Goal: Download file/media

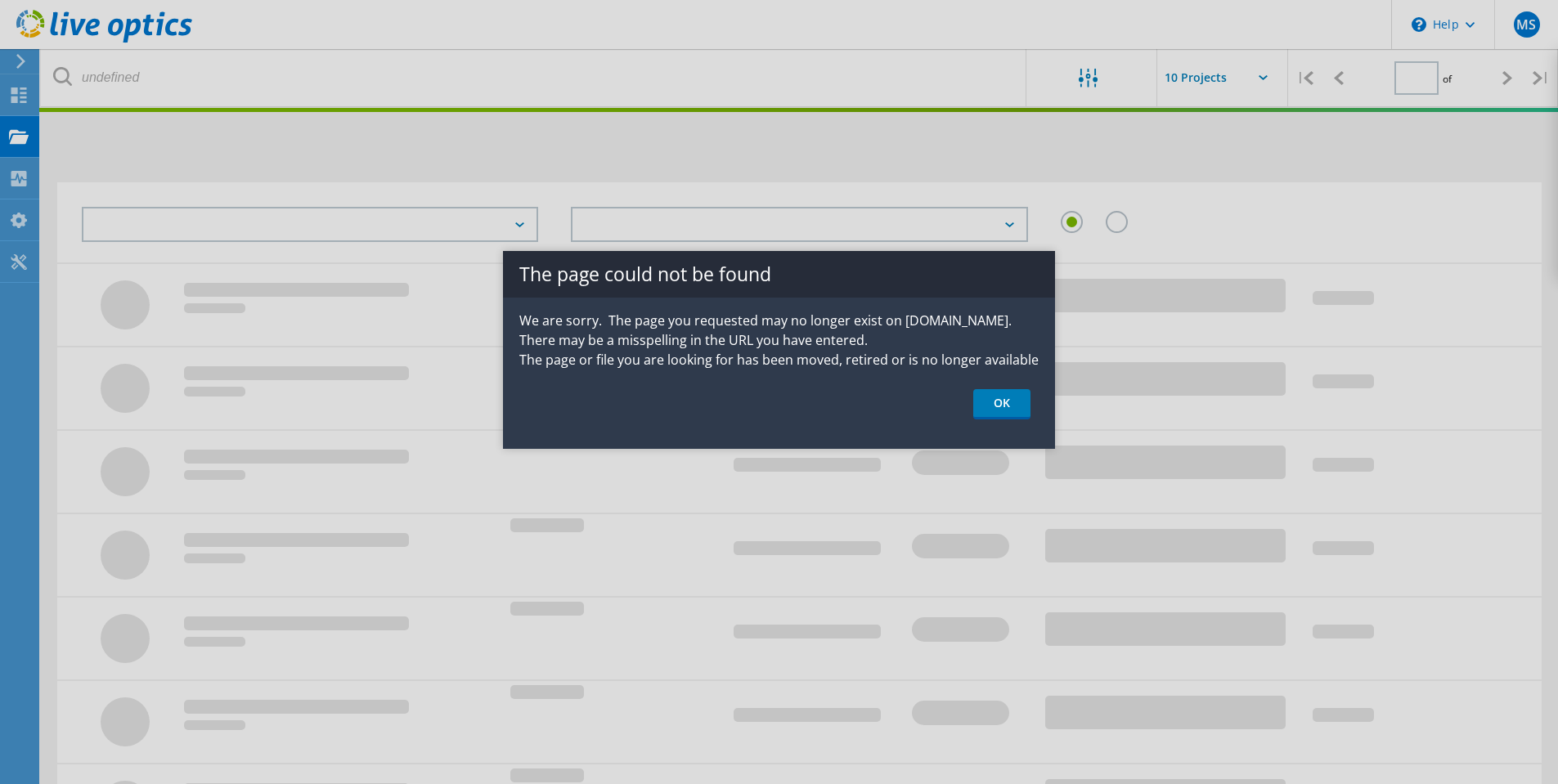
type input "1"
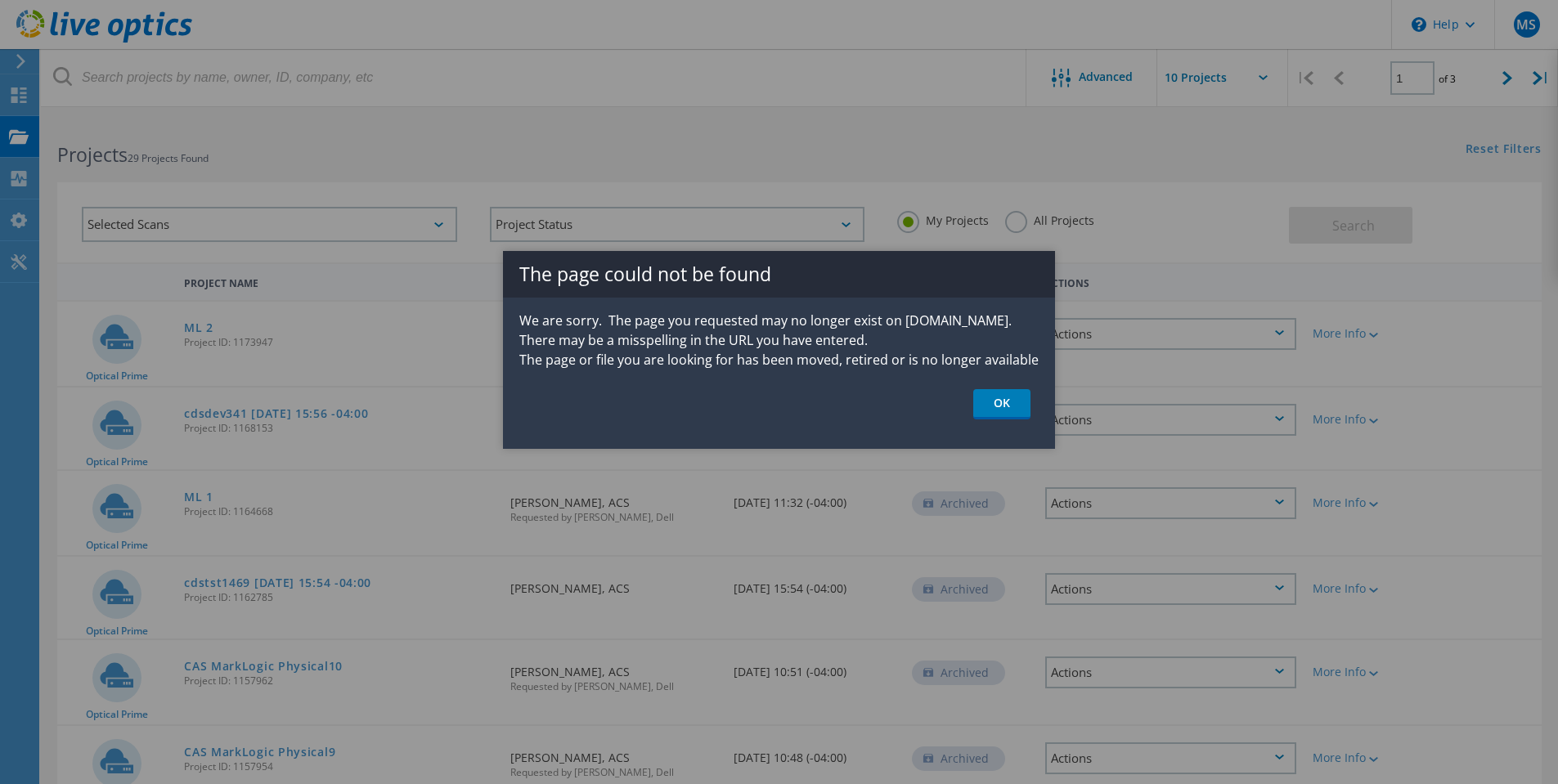
click at [1005, 403] on link "OK" at bounding box center [1002, 404] width 57 height 30
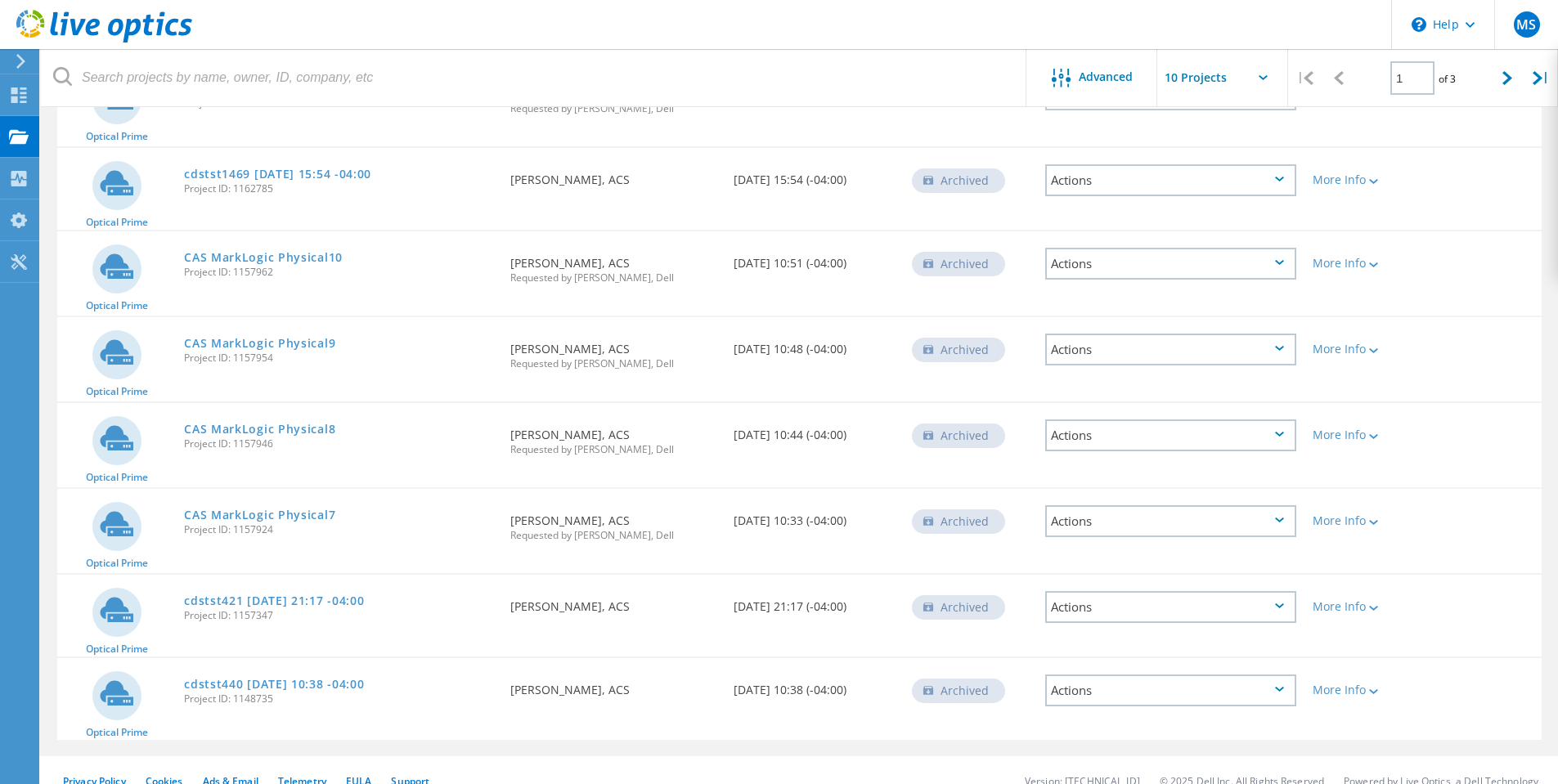
scroll to position [430, 0]
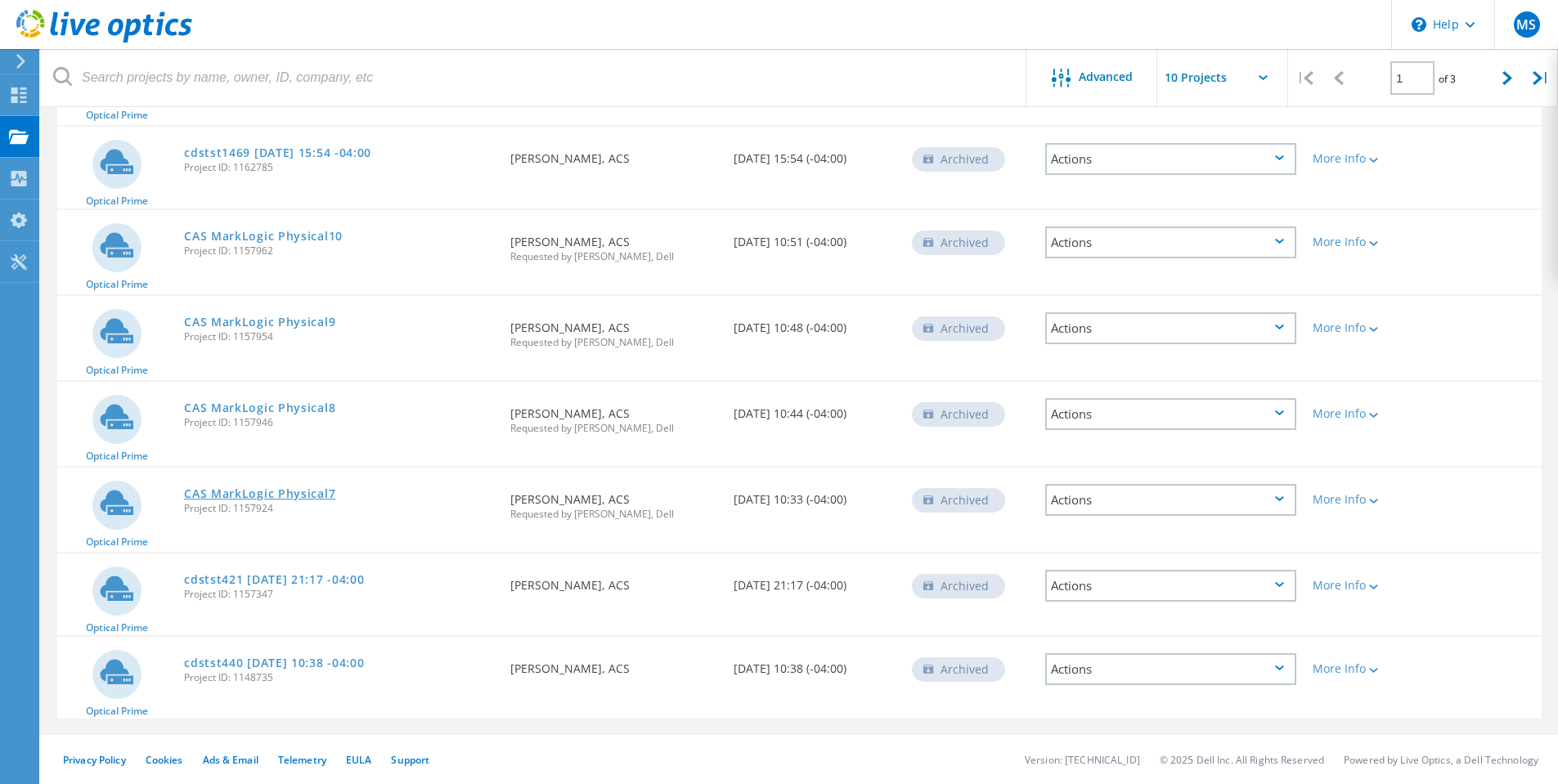
click at [296, 490] on link "CAS MarkLogic Physical7" at bounding box center [260, 494] width 151 height 12
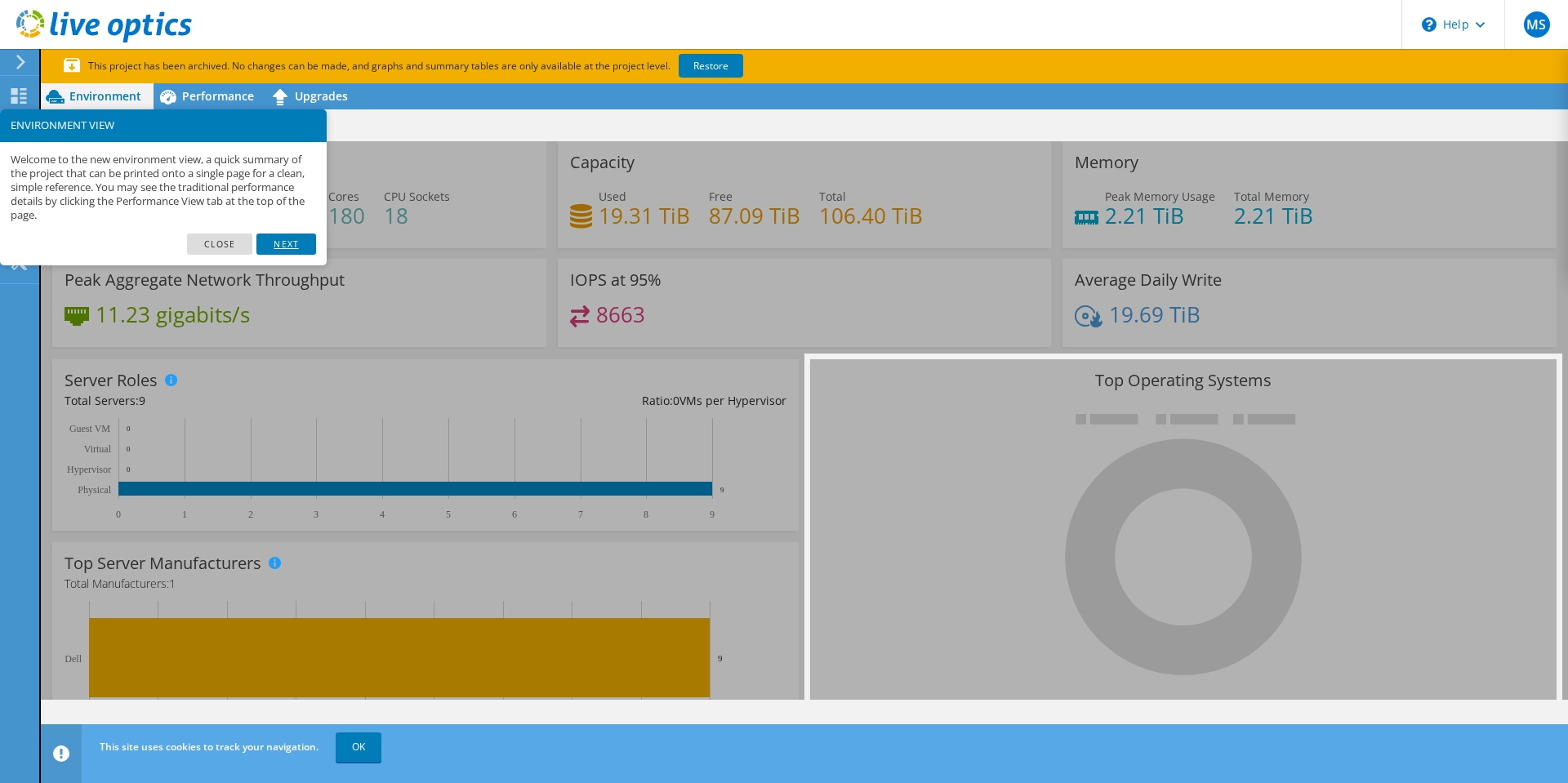
click at [269, 243] on link "Next" at bounding box center [286, 244] width 59 height 21
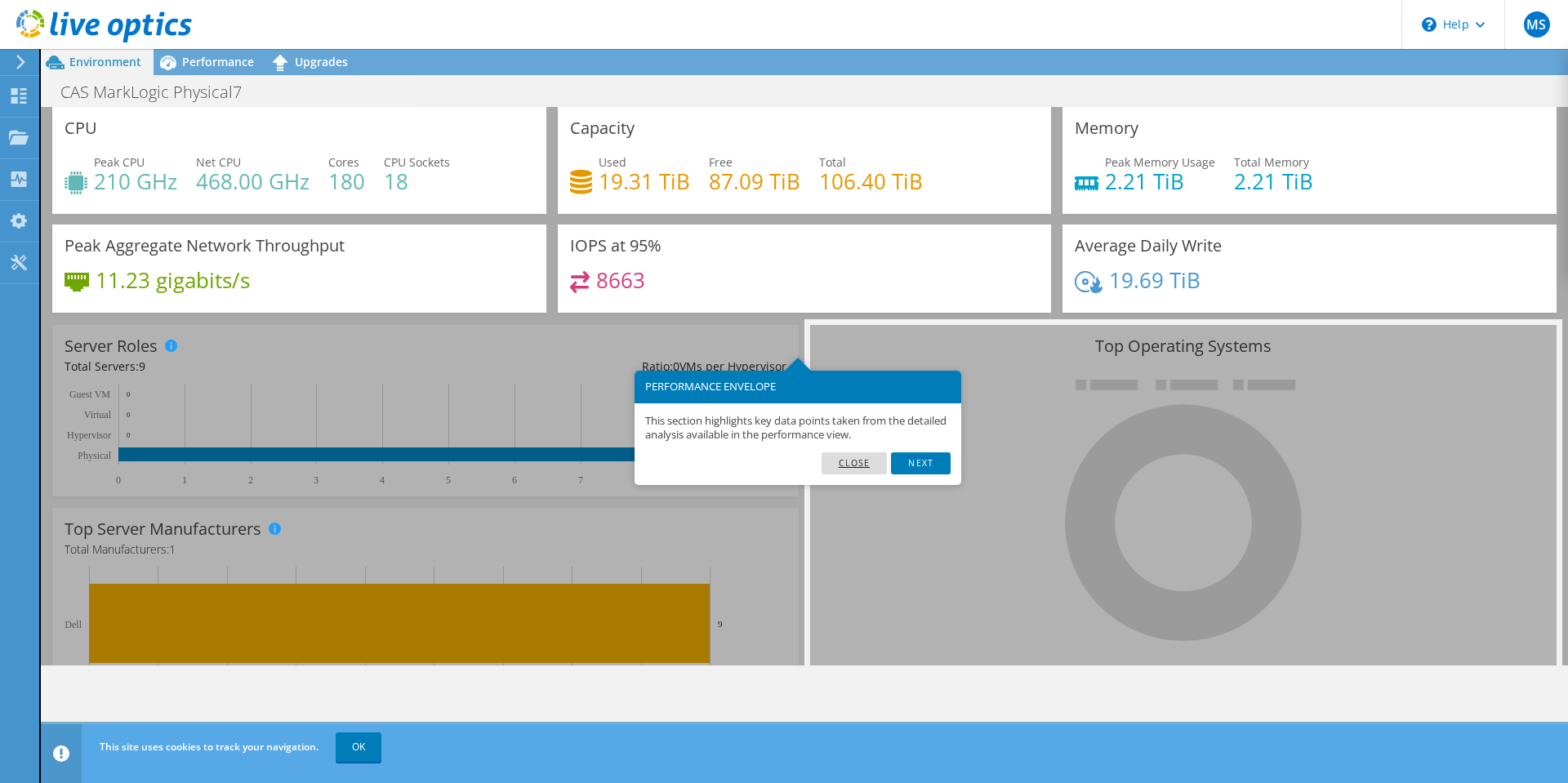
click at [842, 465] on link "Close" at bounding box center [855, 463] width 66 height 21
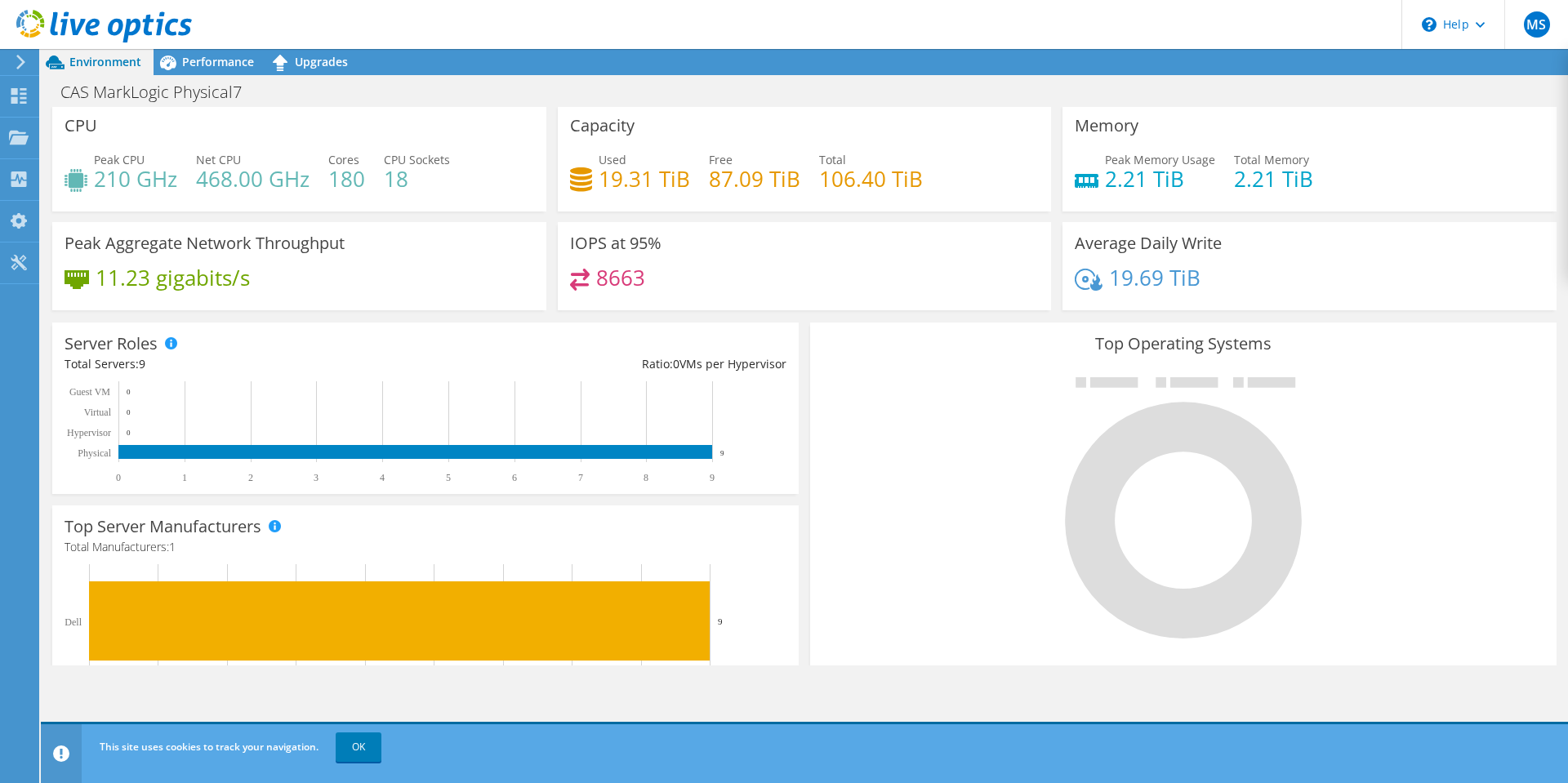
scroll to position [0, 0]
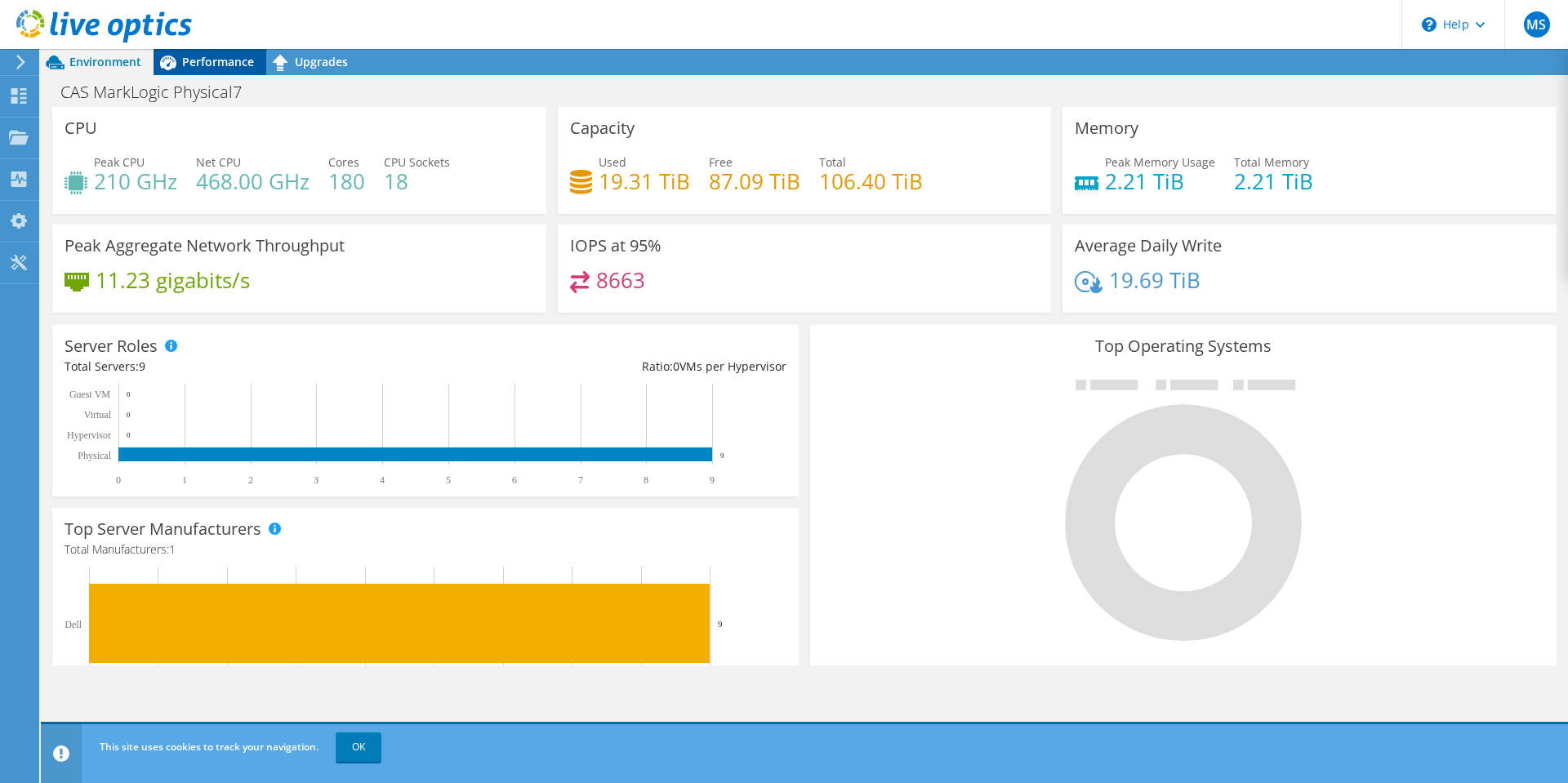
click at [209, 60] on span "Performance" at bounding box center [217, 61] width 72 height 15
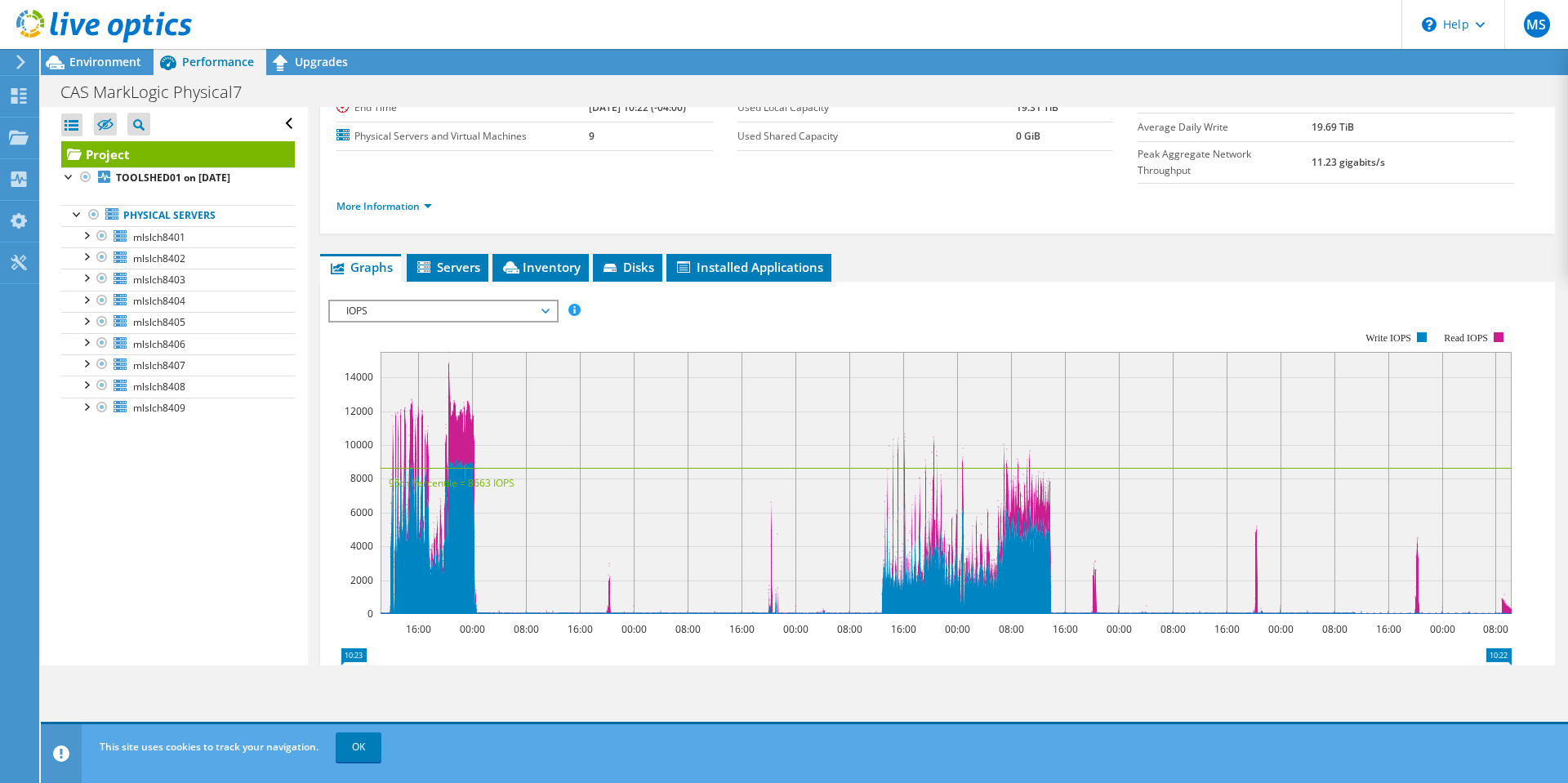
scroll to position [12, 0]
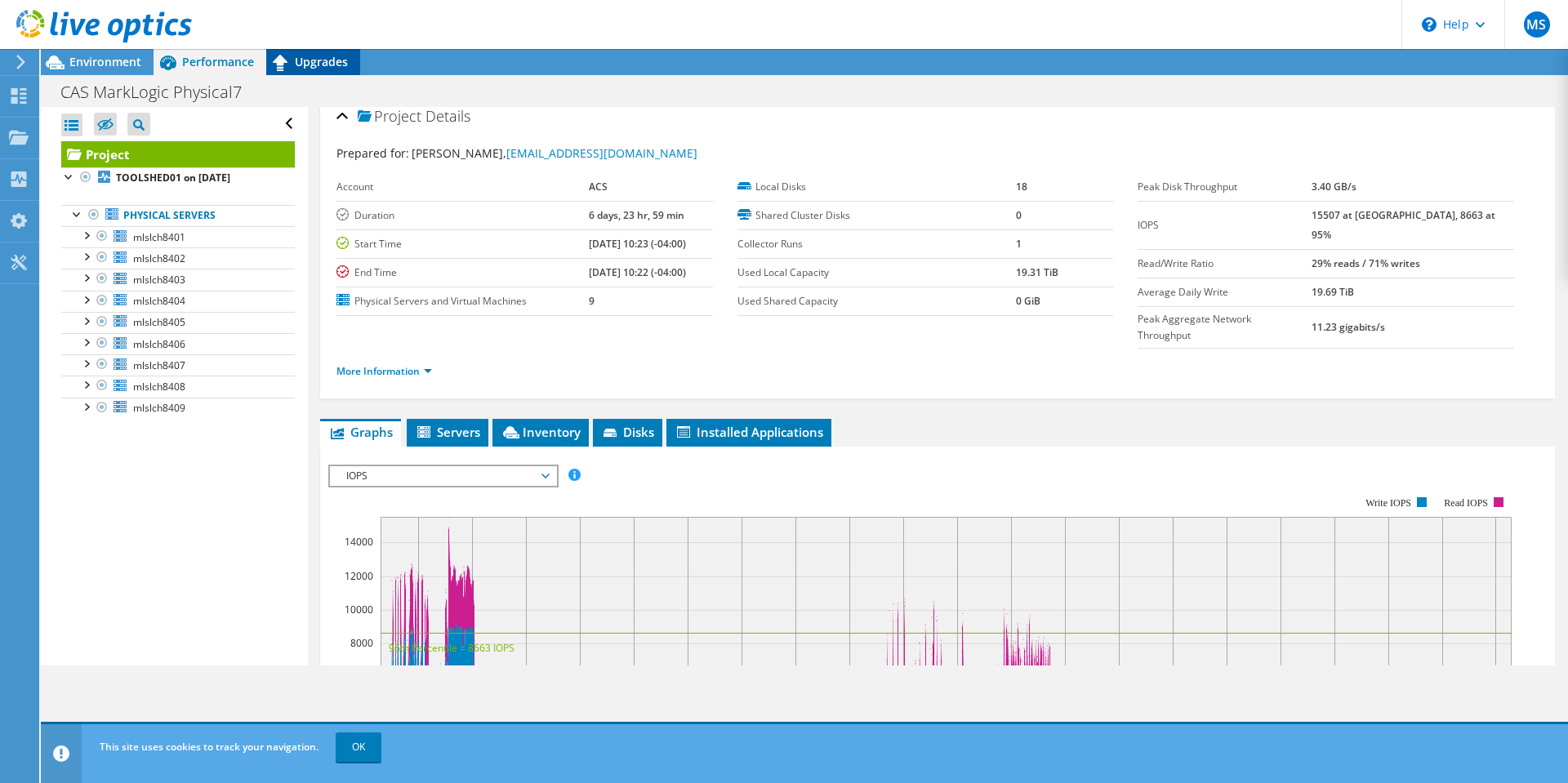
click at [335, 66] on span "Upgrades" at bounding box center [321, 61] width 53 height 15
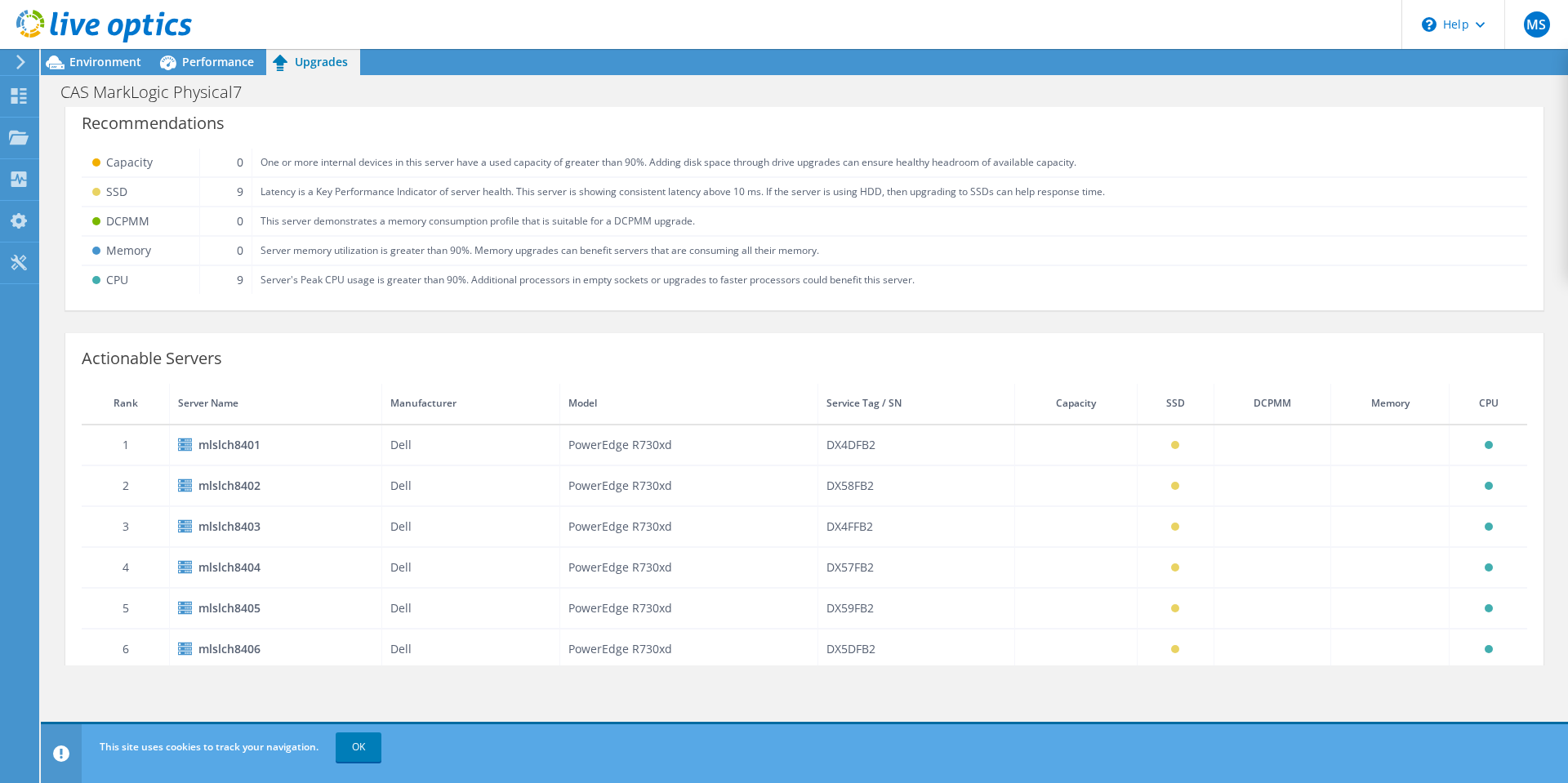
scroll to position [0, 0]
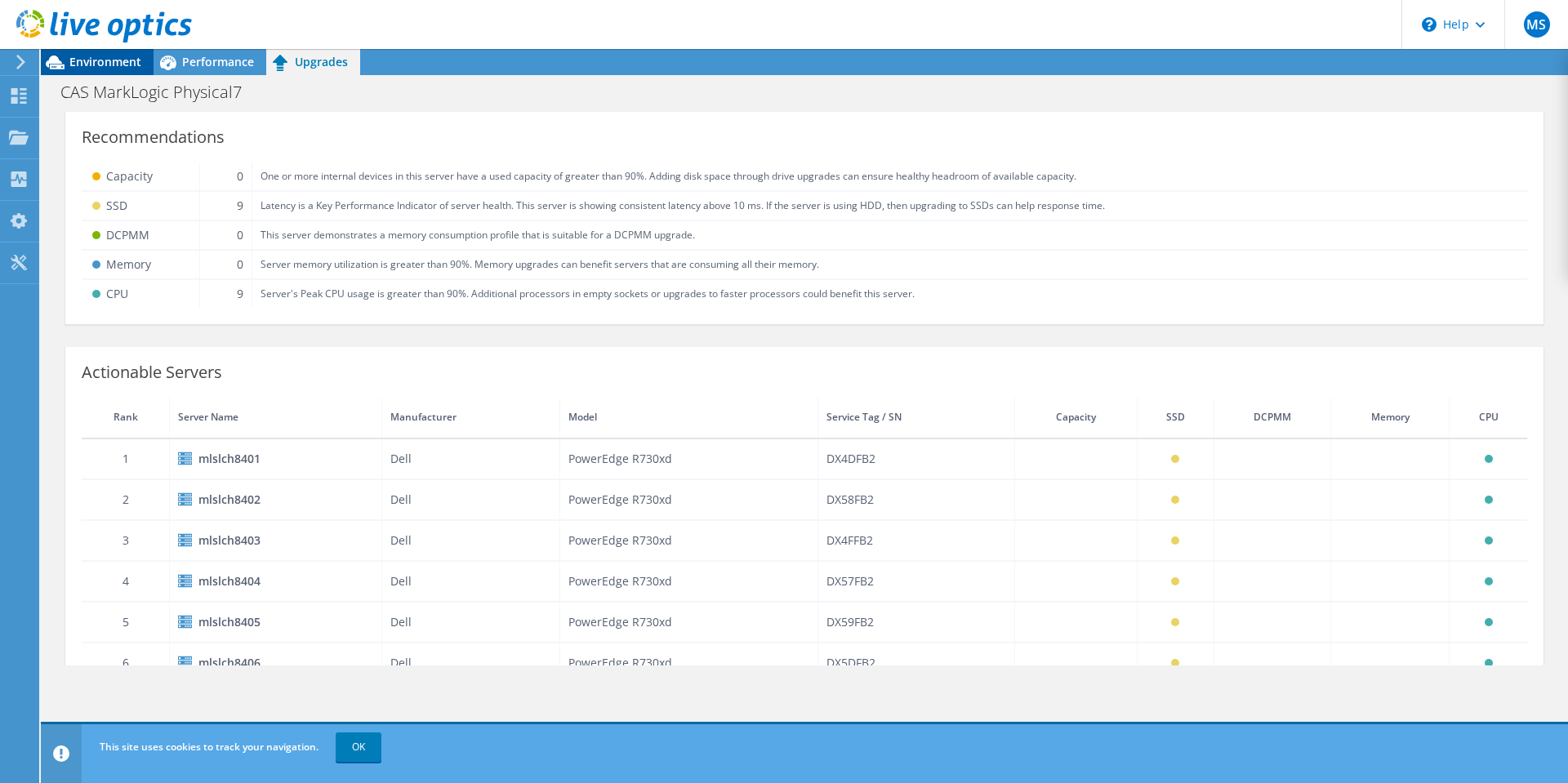
click at [105, 57] on span "Environment" at bounding box center [105, 61] width 72 height 15
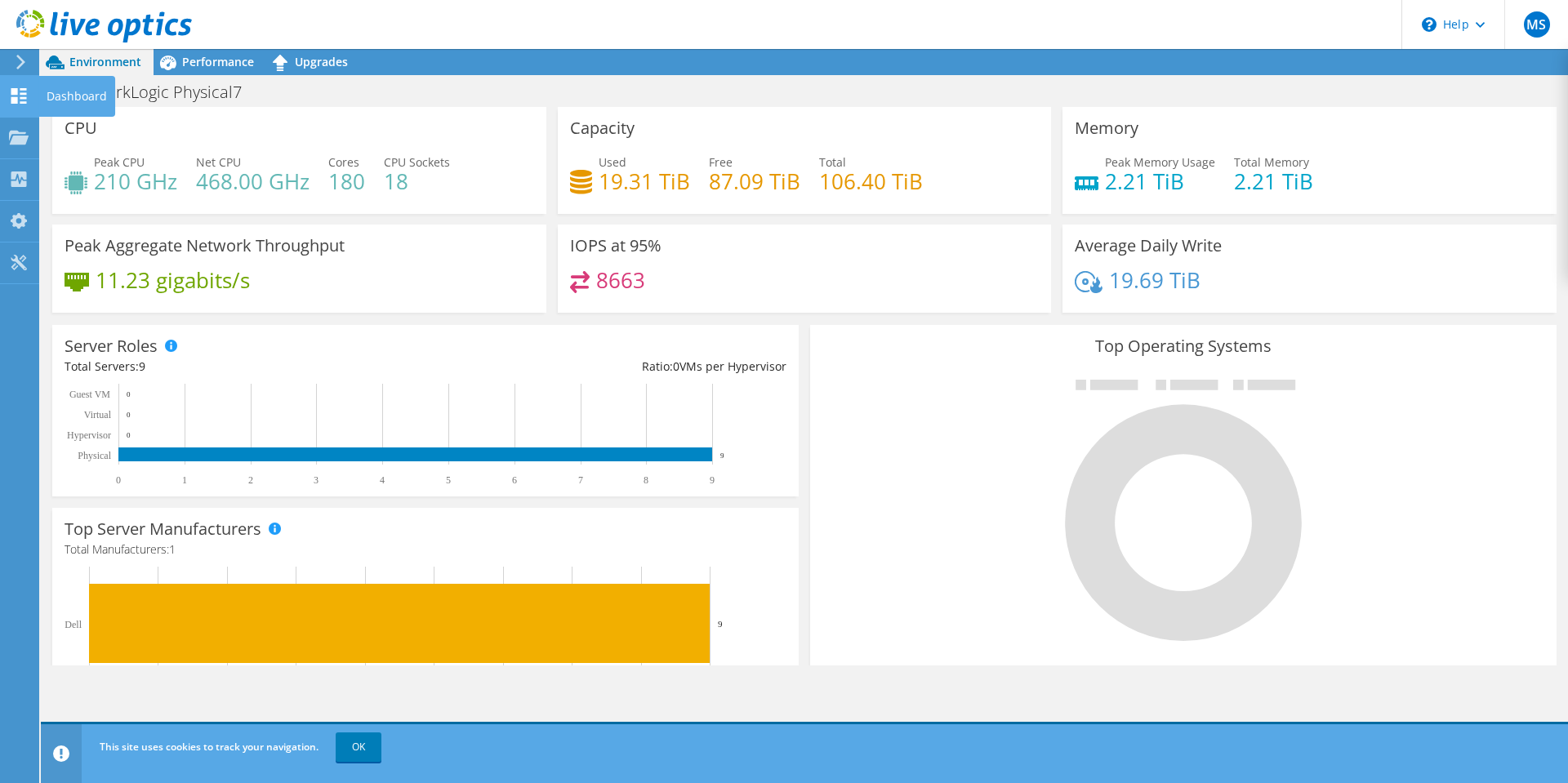
click at [59, 92] on div "Dashboard" at bounding box center [76, 96] width 76 height 41
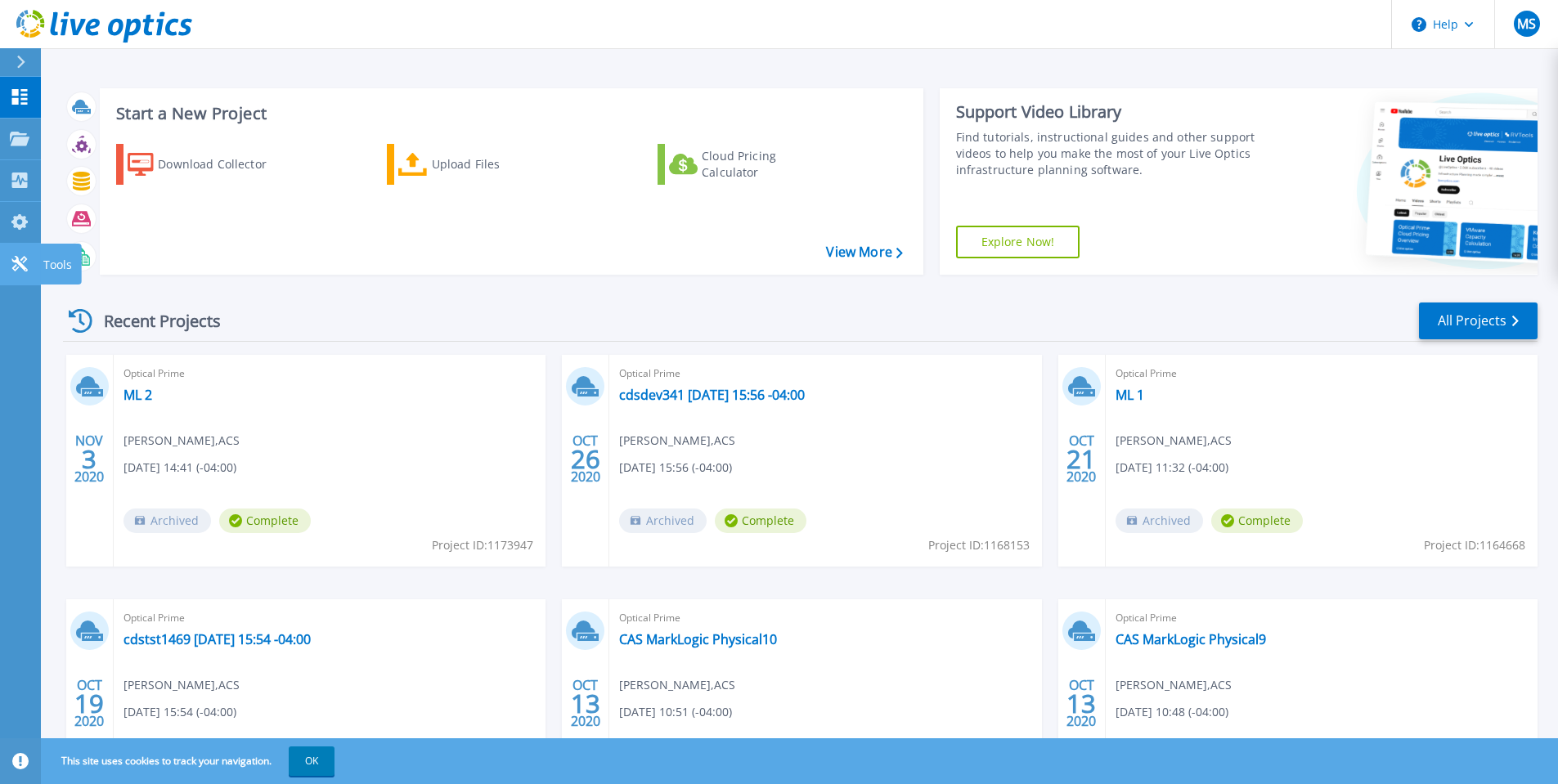
click at [24, 256] on icon at bounding box center [20, 263] width 20 height 15
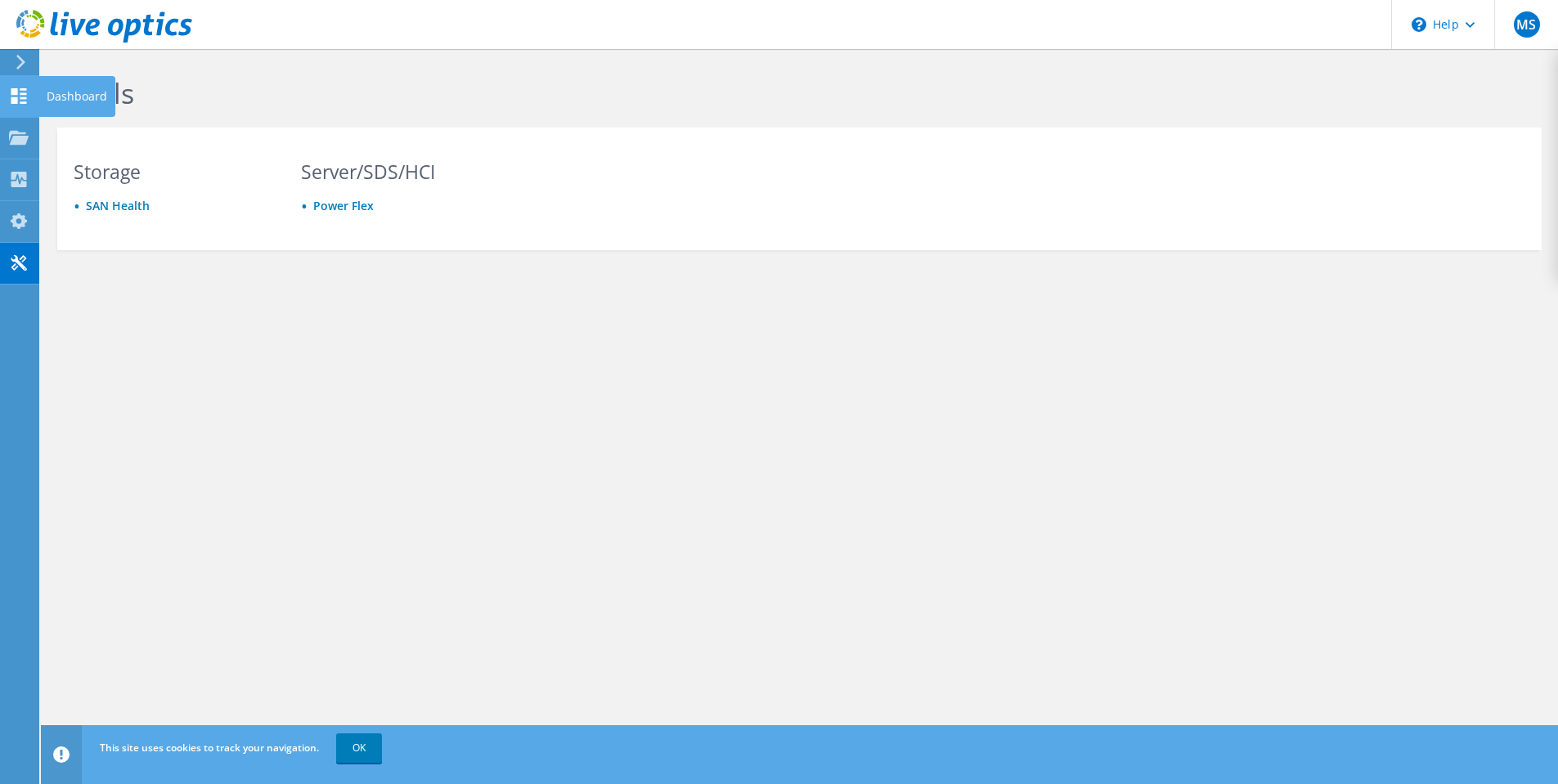
click at [17, 98] on use at bounding box center [19, 96] width 15 height 15
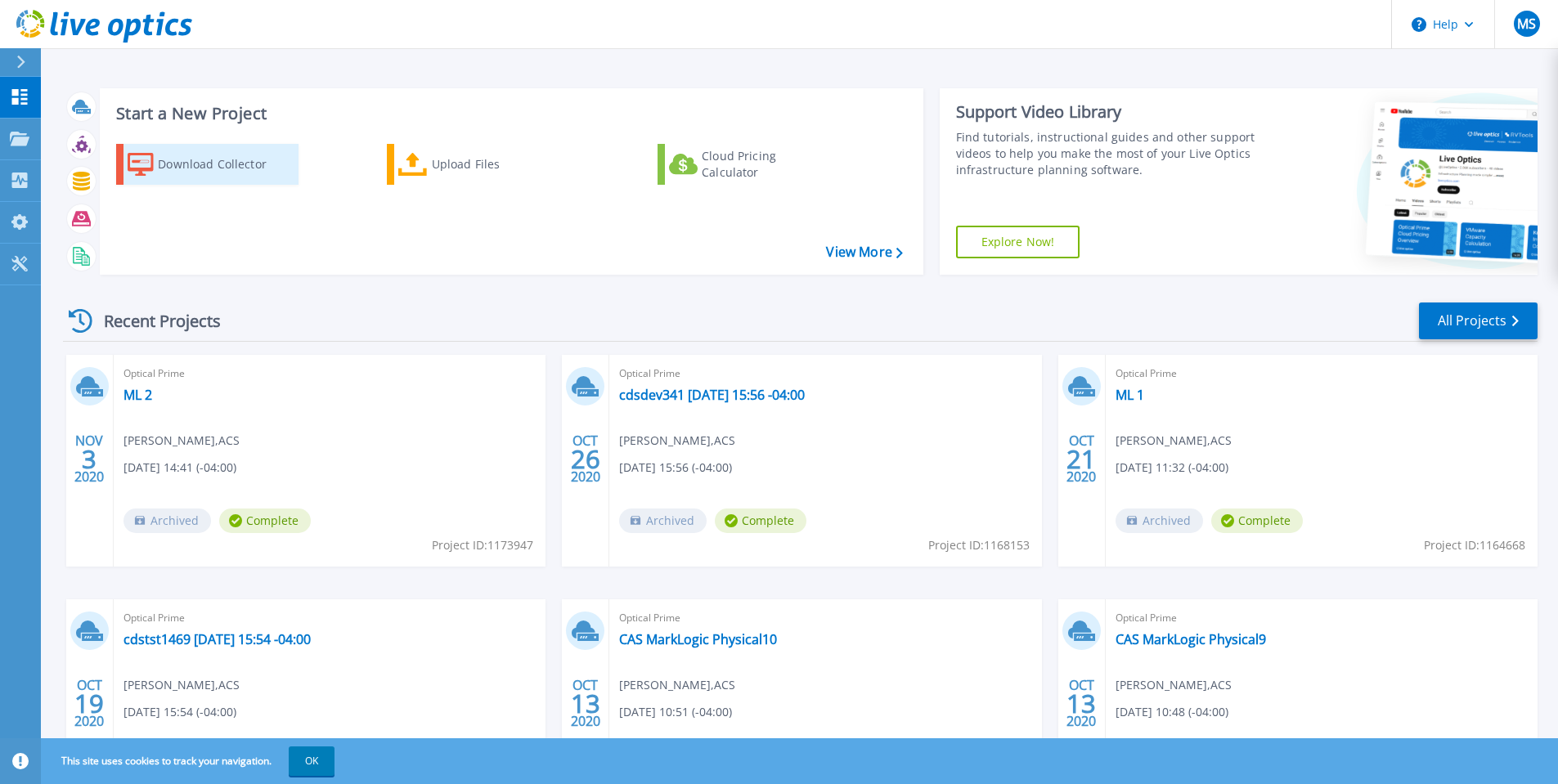
click at [226, 169] on div "Download Collector" at bounding box center [223, 164] width 131 height 33
